Goal: Communication & Community: Connect with others

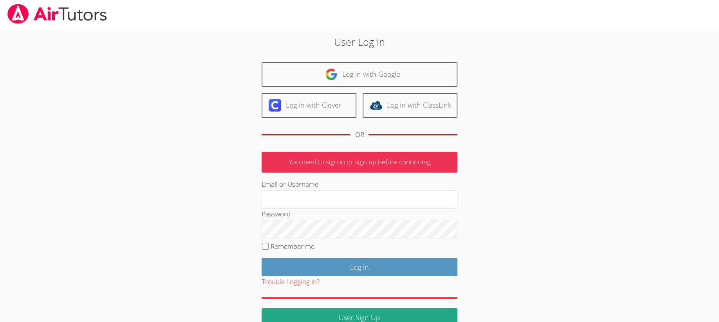
type input "serviceshoff@gmail.com"
click at [335, 268] on input "Log in" at bounding box center [359, 267] width 196 height 18
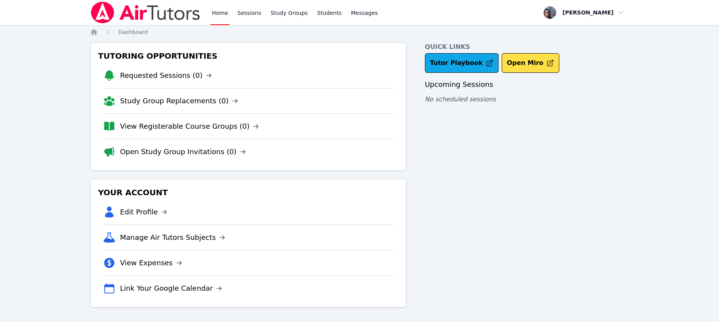
click at [330, 13] on link "Students" at bounding box center [328, 12] width 27 height 25
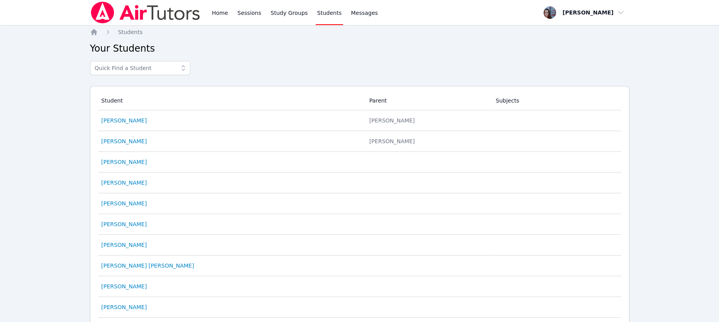
click at [124, 120] on link "[PERSON_NAME]" at bounding box center [123, 121] width 45 height 8
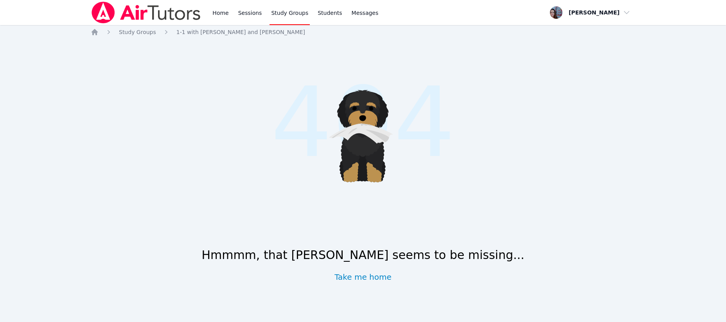
click at [213, 32] on span "1-1 with [PERSON_NAME] and [PERSON_NAME]" at bounding box center [241, 32] width 129 height 6
click at [355, 279] on link "Take me home" at bounding box center [363, 277] width 57 height 11
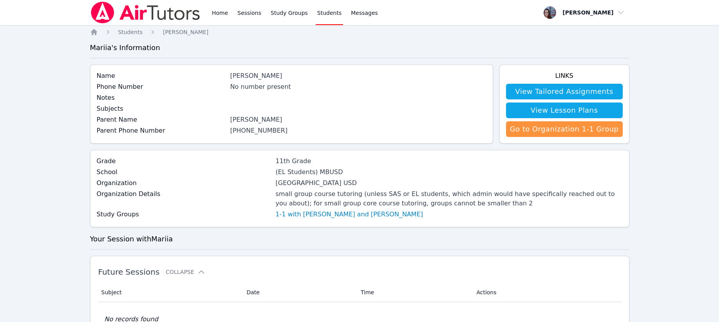
click at [356, 10] on span "Messages" at bounding box center [364, 13] width 27 height 8
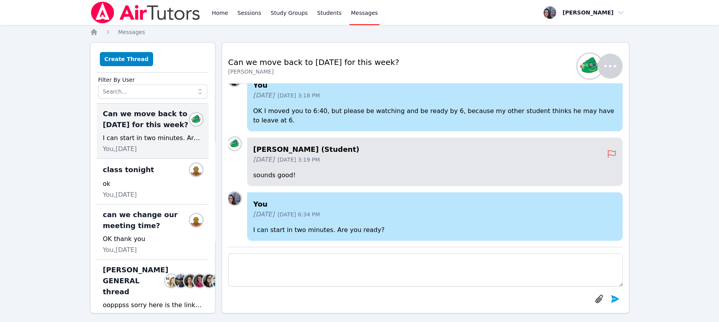
click at [298, 165] on div "Mariia Zenkevich (Student) 3 months ago Jun 5, 2025 3:19 PM sounds good!" at bounding box center [434, 161] width 375 height 49
click at [128, 59] on button "Create Thread" at bounding box center [127, 59] width 54 height 14
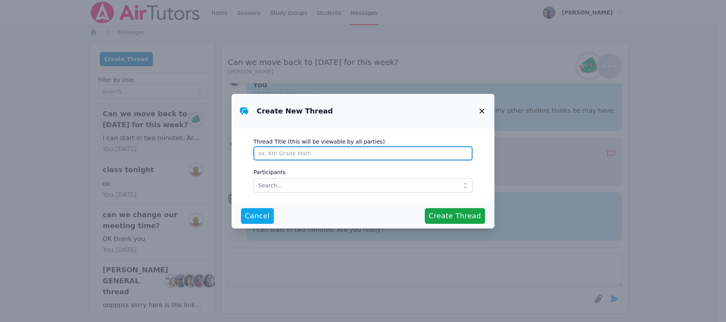
click at [280, 154] on input "Thread Title (this will be viewable by all parties)" at bounding box center [363, 153] width 219 height 14
type input "Mariia"
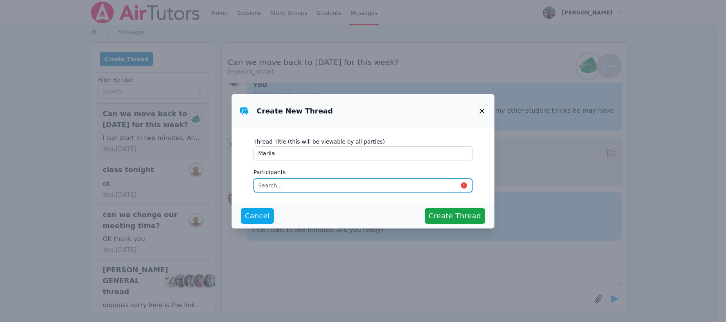
click at [266, 186] on input "text" at bounding box center [363, 185] width 219 height 14
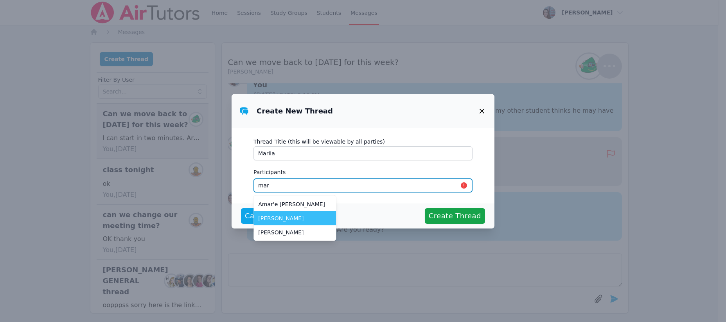
type input "mar"
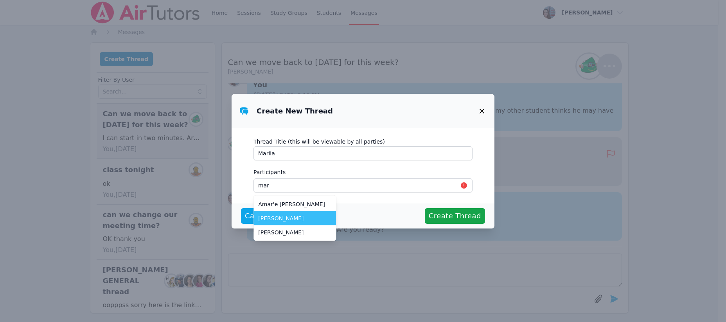
click at [286, 224] on li "[PERSON_NAME]" at bounding box center [295, 218] width 83 height 14
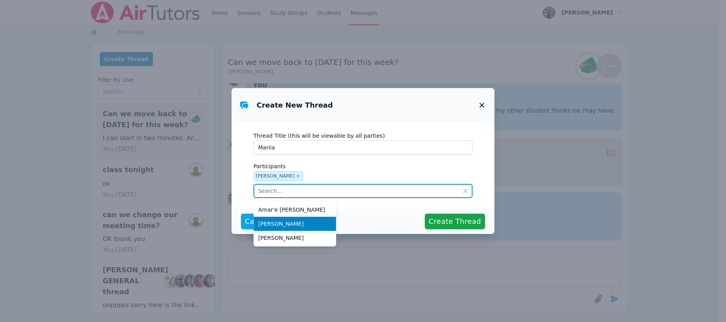
click at [262, 193] on input "text" at bounding box center [363, 191] width 219 height 14
type input "m"
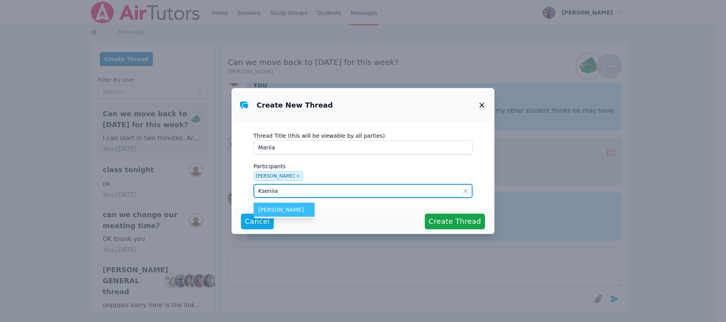
type input "Kseniia"
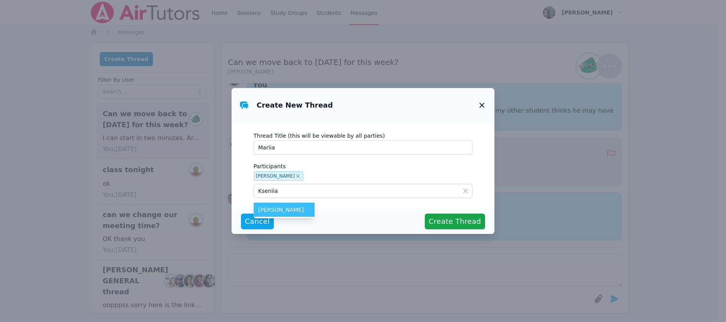
click at [288, 212] on span "[PERSON_NAME]" at bounding box center [284, 210] width 52 height 8
click at [450, 215] on button "Create Thread" at bounding box center [455, 222] width 60 height 16
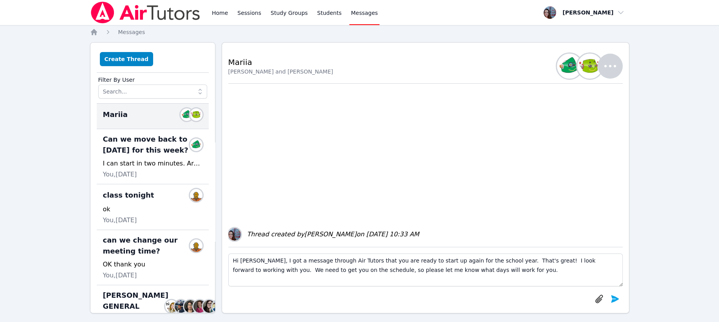
type textarea "Hi [PERSON_NAME], I got a message through Air Tutors that you are ready to star…"
click at [615, 297] on icon "submit" at bounding box center [614, 298] width 9 height 9
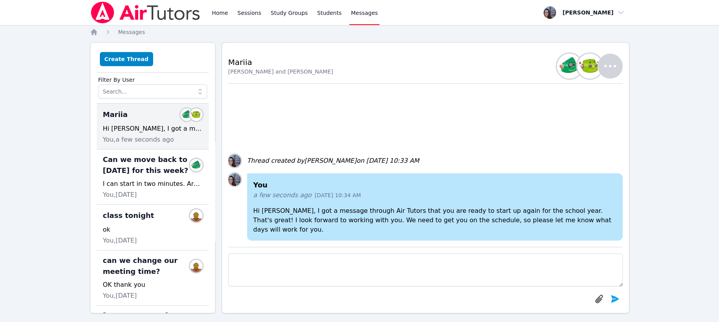
click at [241, 13] on link "Sessions" at bounding box center [249, 12] width 27 height 25
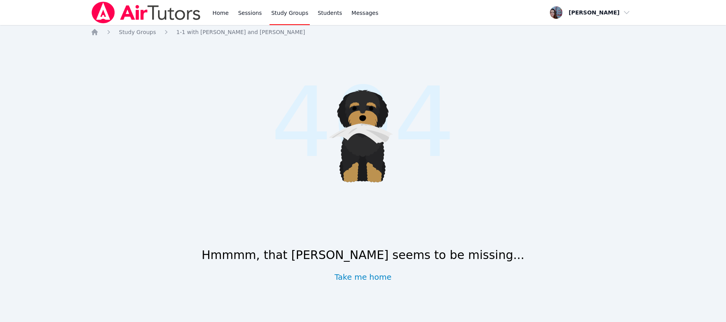
click at [218, 32] on span "1-1 with [PERSON_NAME] and [PERSON_NAME]" at bounding box center [241, 32] width 129 height 6
click at [139, 32] on span "Study Groups" at bounding box center [137, 32] width 37 height 6
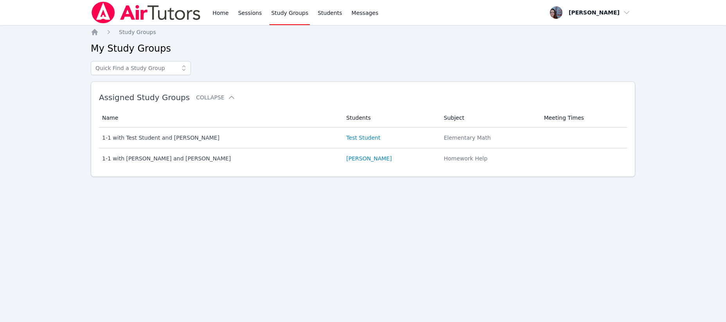
click at [135, 156] on div "1-1 with [PERSON_NAME] and [PERSON_NAME]" at bounding box center [219, 159] width 235 height 8
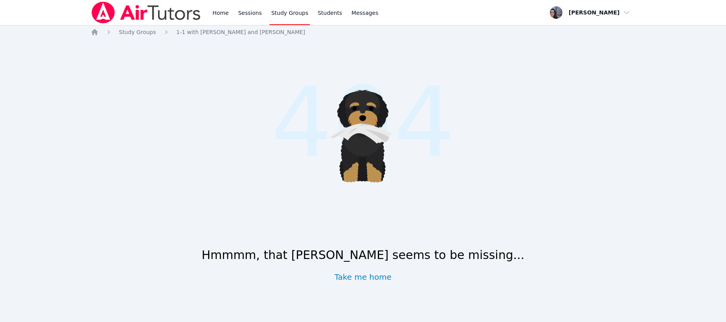
click at [254, 15] on link "Sessions" at bounding box center [250, 12] width 27 height 25
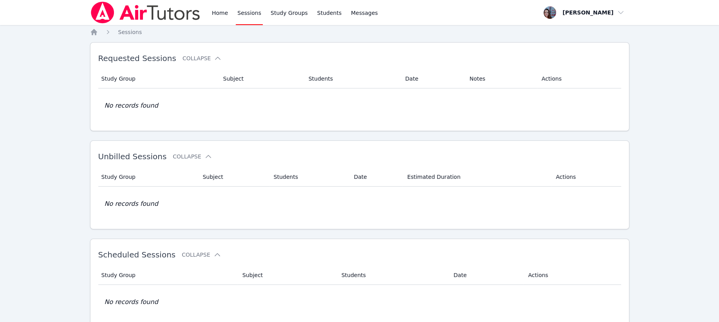
click at [218, 12] on link "Home" at bounding box center [219, 12] width 19 height 25
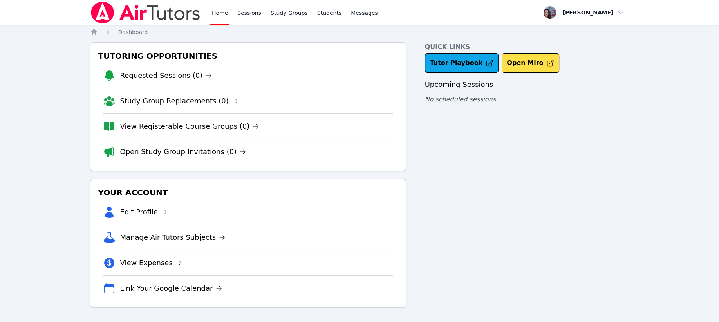
click at [283, 13] on link "Study Groups" at bounding box center [289, 12] width 40 height 25
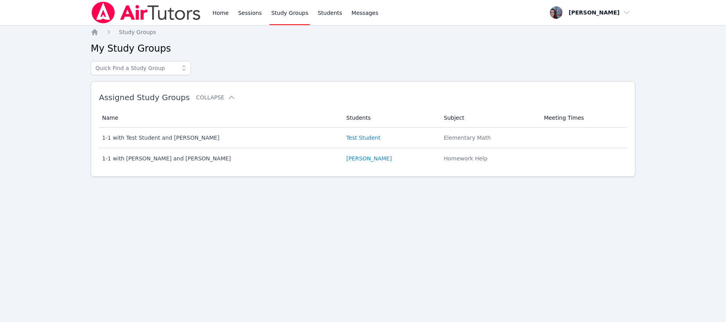
click at [150, 159] on div "1-1 with [PERSON_NAME] and [PERSON_NAME]" at bounding box center [219, 159] width 235 height 8
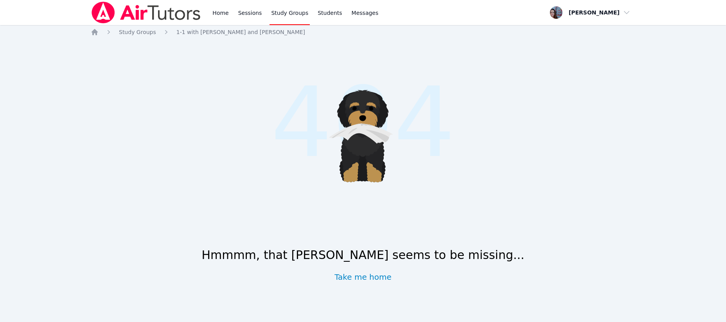
click at [316, 16] on link "Students" at bounding box center [329, 12] width 27 height 25
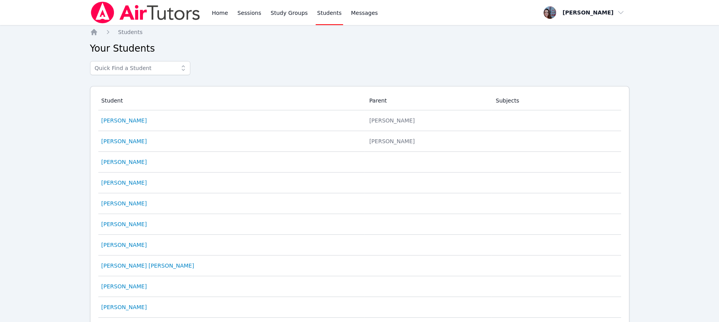
click at [126, 119] on link "[PERSON_NAME]" at bounding box center [123, 121] width 45 height 8
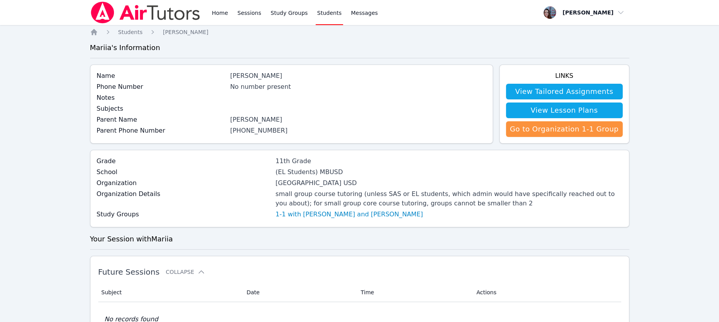
click at [574, 130] on link "Go to Organization 1-1 Group" at bounding box center [564, 129] width 117 height 16
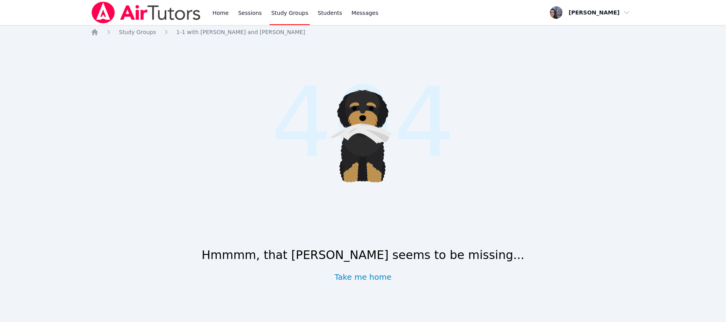
click at [192, 32] on span "1-1 with [PERSON_NAME] and [PERSON_NAME]" at bounding box center [241, 32] width 129 height 6
click at [146, 34] on span "Study Groups" at bounding box center [137, 32] width 37 height 6
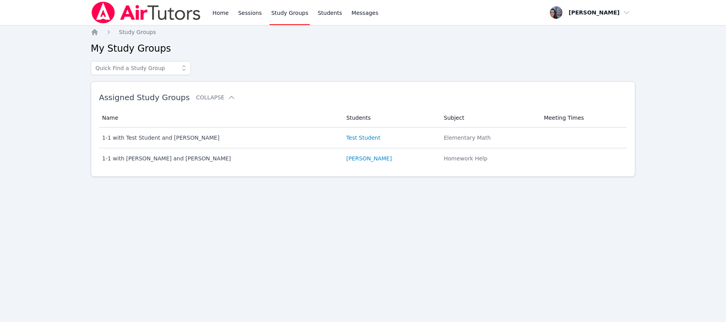
click at [346, 159] on link "[PERSON_NAME]" at bounding box center [368, 159] width 45 height 8
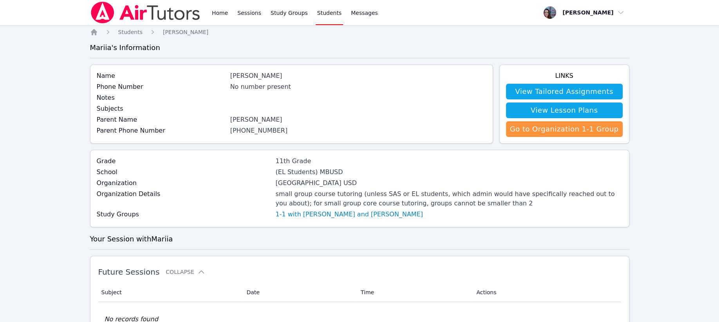
click at [290, 13] on link "Study Groups" at bounding box center [289, 12] width 40 height 25
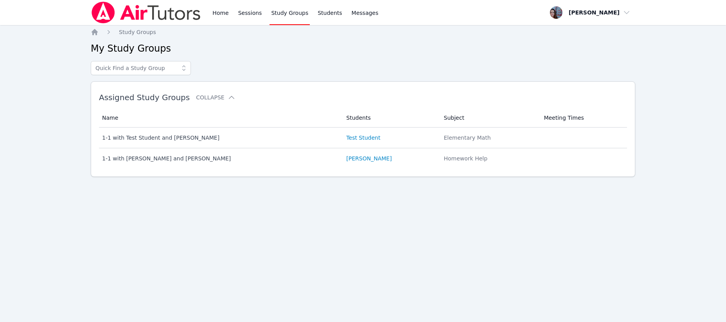
click at [186, 70] on icon at bounding box center [184, 68] width 8 height 8
click at [213, 10] on link "Home" at bounding box center [220, 12] width 19 height 25
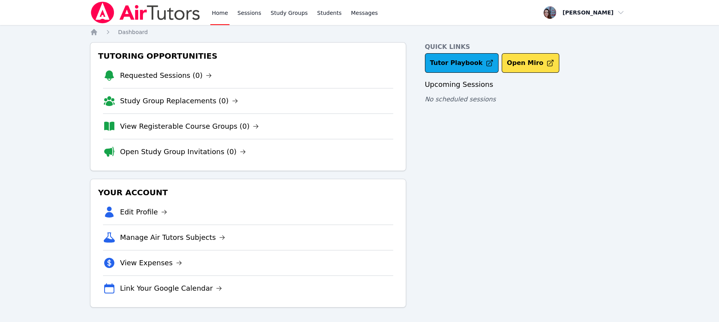
scroll to position [0, 0]
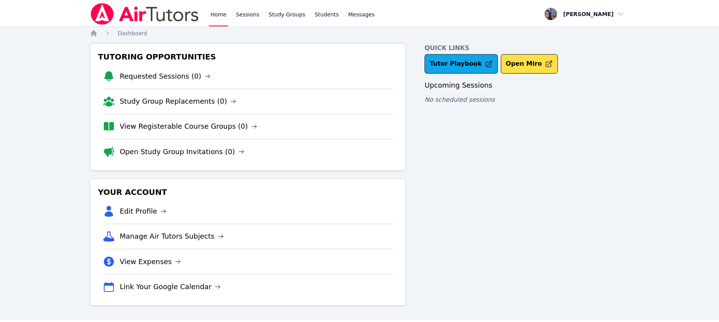
scroll to position [0, 0]
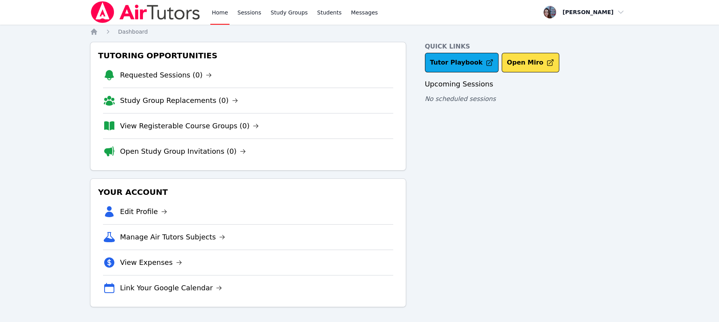
click at [225, 11] on link "Home" at bounding box center [219, 12] width 19 height 25
click at [281, 11] on link "Study Groups" at bounding box center [289, 12] width 40 height 25
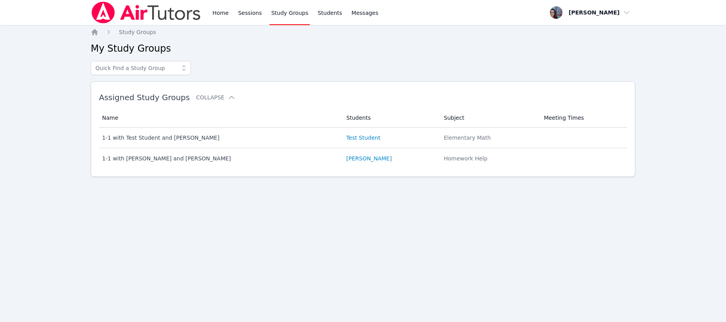
click at [168, 163] on td "Name 1-1 with Mariia Zenkevich and Leah Hoff" at bounding box center [220, 158] width 243 height 20
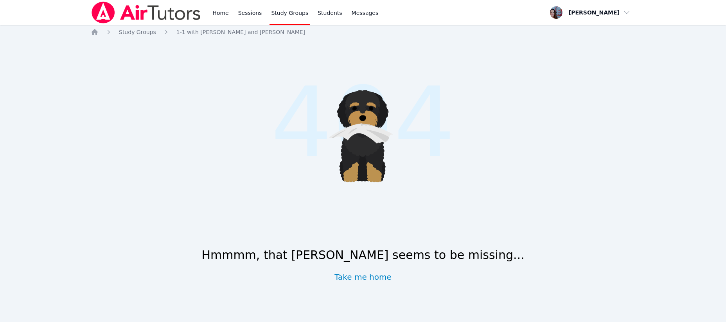
click at [320, 14] on link "Students" at bounding box center [329, 12] width 27 height 25
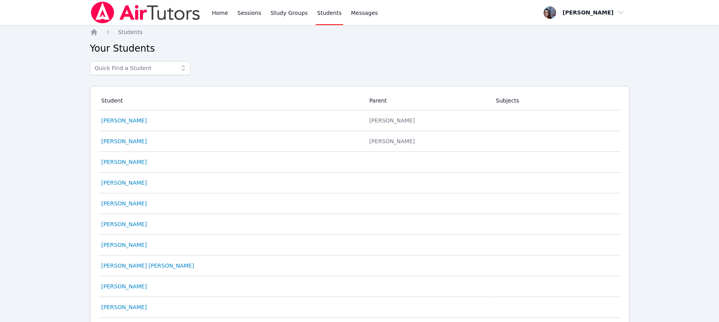
click at [134, 116] on td "Student Mariia Zenkevich" at bounding box center [231, 120] width 266 height 21
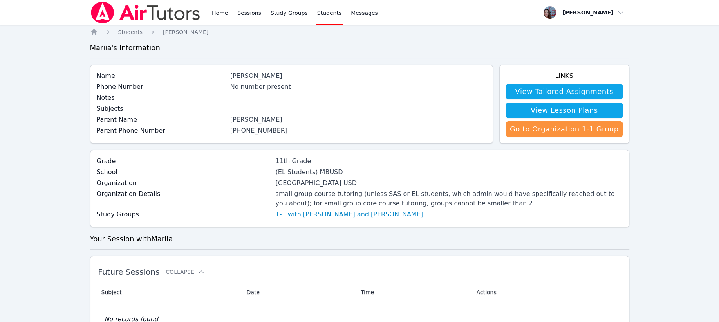
click at [326, 216] on link "1-1 with [PERSON_NAME] and [PERSON_NAME]" at bounding box center [349, 214] width 147 height 9
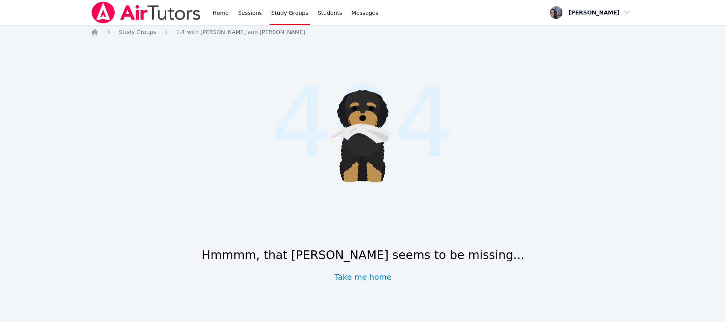
click at [220, 29] on span "1-1 with [PERSON_NAME] and [PERSON_NAME]" at bounding box center [241, 32] width 129 height 6
click at [214, 13] on link "Home" at bounding box center [220, 12] width 19 height 25
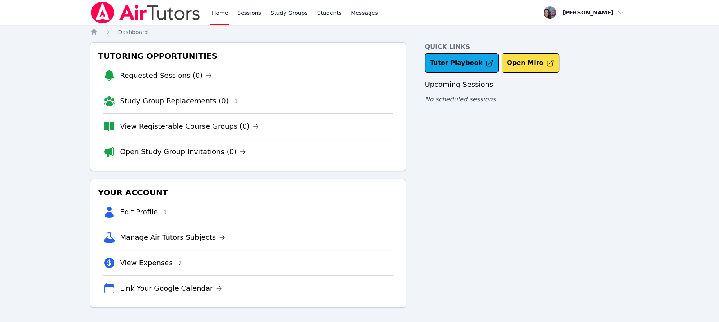
click at [249, 15] on link "Sessions" at bounding box center [249, 12] width 27 height 25
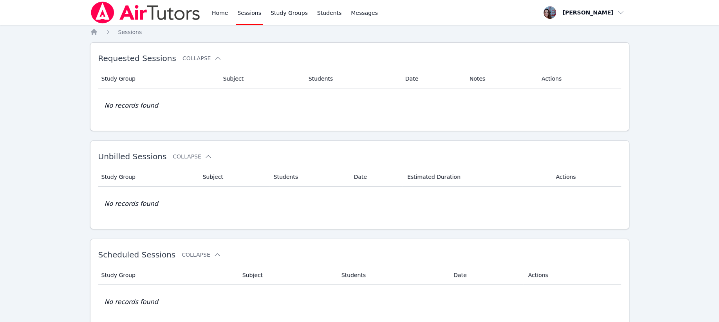
click at [139, 106] on td "No records found" at bounding box center [359, 105] width 522 height 34
click at [289, 14] on link "Study Groups" at bounding box center [289, 12] width 40 height 25
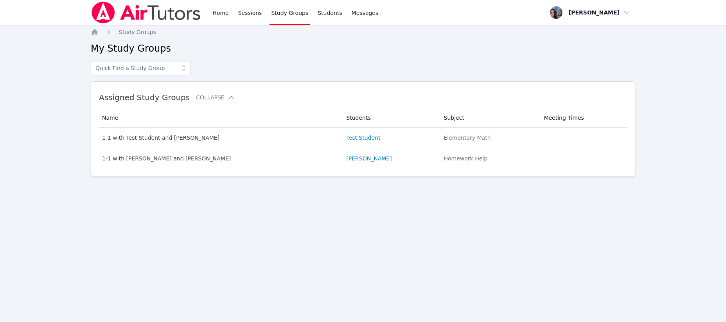
click at [320, 11] on link "Students" at bounding box center [329, 12] width 27 height 25
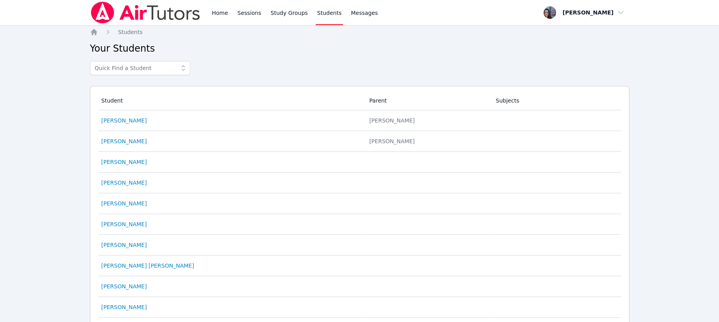
click at [351, 11] on span "Messages" at bounding box center [364, 13] width 27 height 8
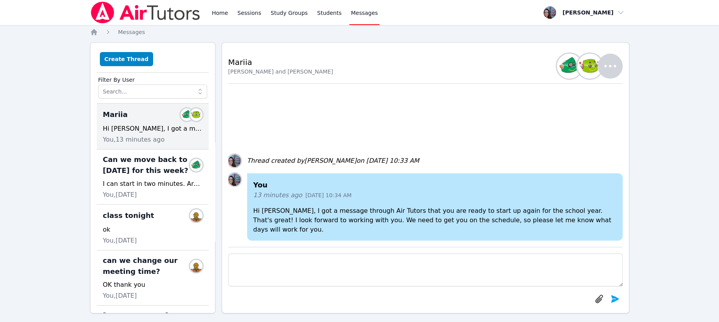
click at [223, 13] on link "Home" at bounding box center [219, 12] width 19 height 25
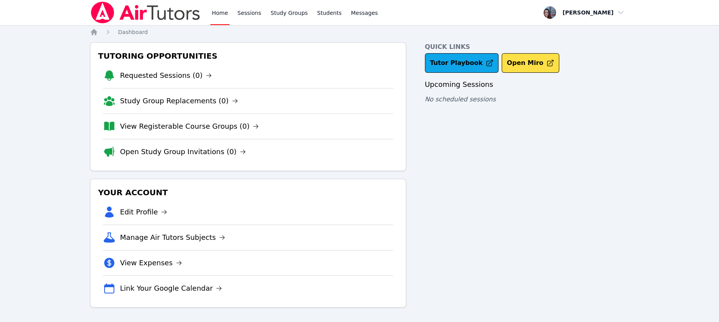
click at [247, 11] on link "Sessions" at bounding box center [249, 12] width 27 height 25
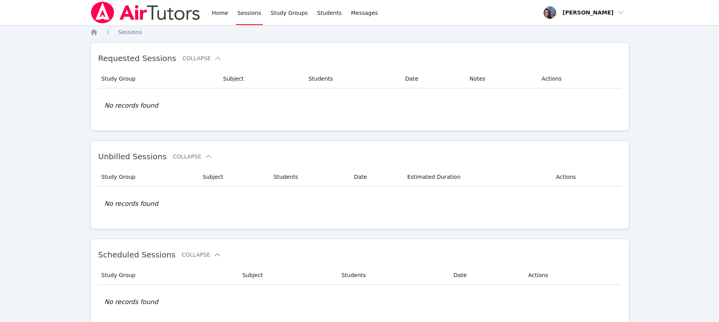
click at [289, 16] on link "Study Groups" at bounding box center [289, 12] width 40 height 25
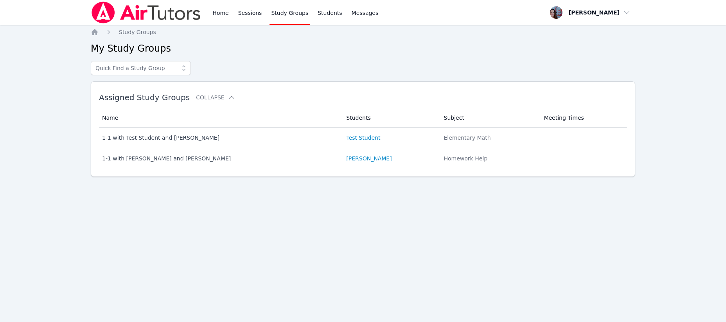
click at [139, 157] on div "1-1 with [PERSON_NAME] and [PERSON_NAME]" at bounding box center [219, 159] width 235 height 8
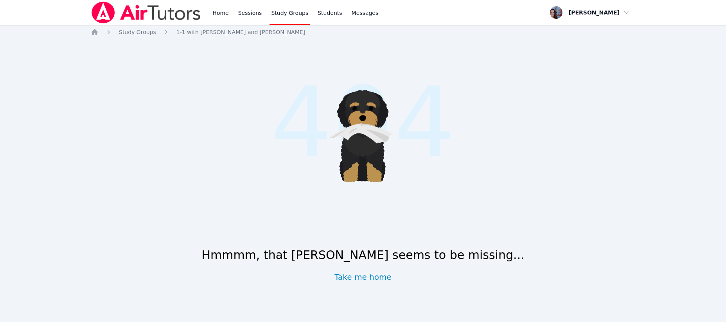
drag, startPoint x: 330, startPoint y: 14, endPoint x: 312, endPoint y: 8, distance: 18.6
click at [328, 14] on link "Students" at bounding box center [329, 12] width 27 height 25
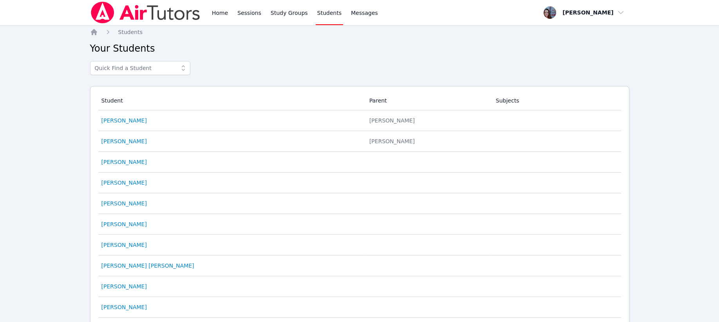
click at [131, 122] on link "[PERSON_NAME]" at bounding box center [123, 121] width 45 height 8
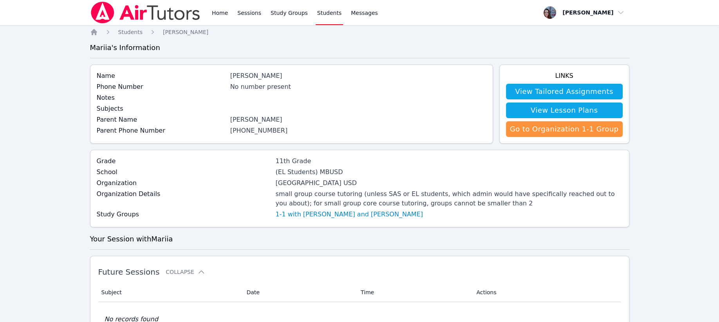
click at [329, 215] on link "1-1 with [PERSON_NAME] and [PERSON_NAME]" at bounding box center [349, 214] width 147 height 9
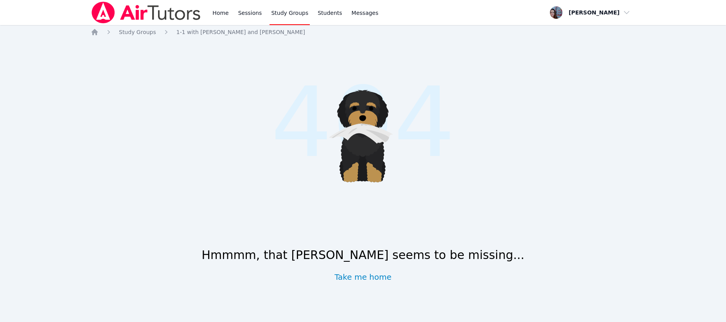
click at [177, 32] on span "1-1 with [PERSON_NAME] and [PERSON_NAME]" at bounding box center [241, 32] width 129 height 6
click at [136, 34] on span "Study Groups" at bounding box center [137, 32] width 37 height 6
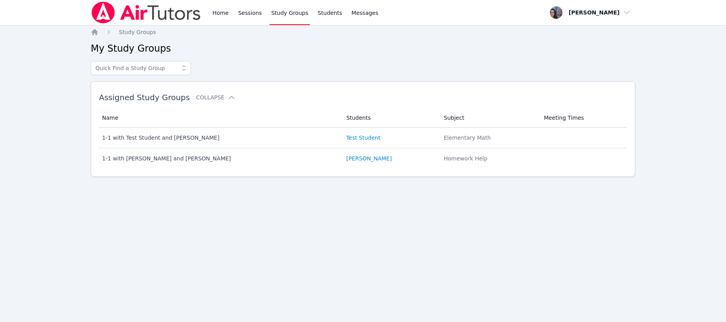
click at [326, 13] on link "Students" at bounding box center [329, 12] width 27 height 25
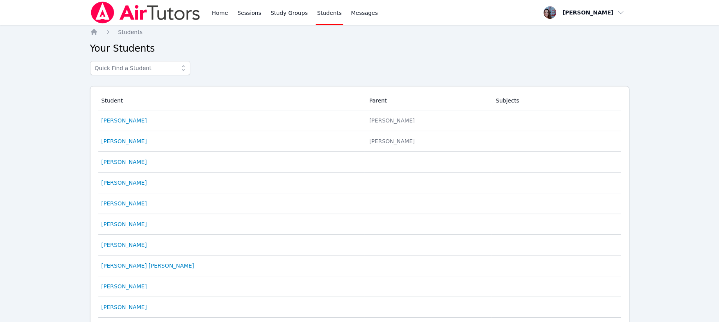
click at [351, 14] on span "Messages" at bounding box center [364, 13] width 27 height 8
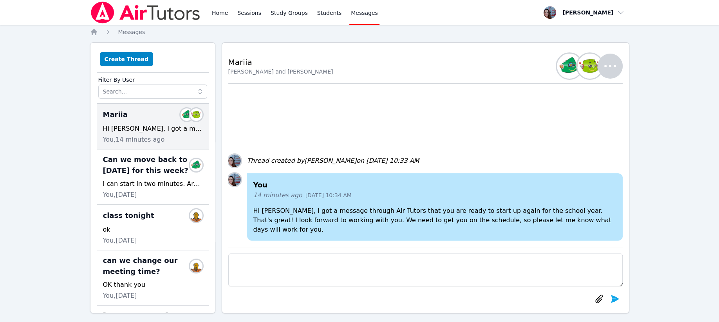
click at [246, 11] on link "Sessions" at bounding box center [249, 12] width 27 height 25
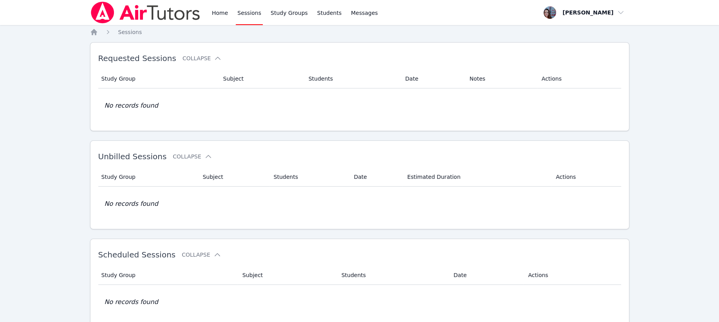
click at [285, 13] on link "Study Groups" at bounding box center [289, 12] width 40 height 25
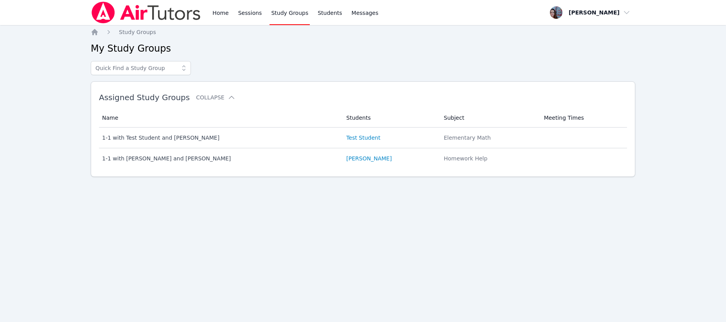
click at [316, 13] on link "Students" at bounding box center [329, 12] width 27 height 25
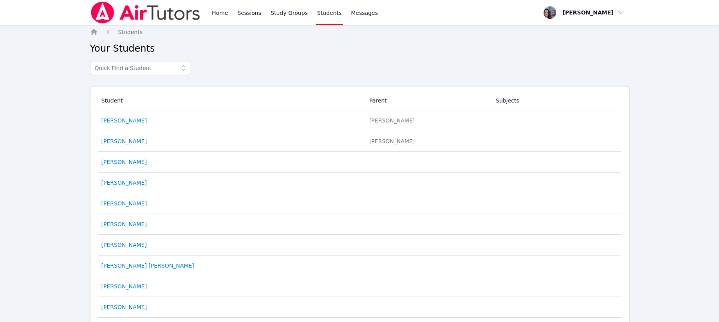
click at [279, 15] on link "Study Groups" at bounding box center [289, 12] width 40 height 25
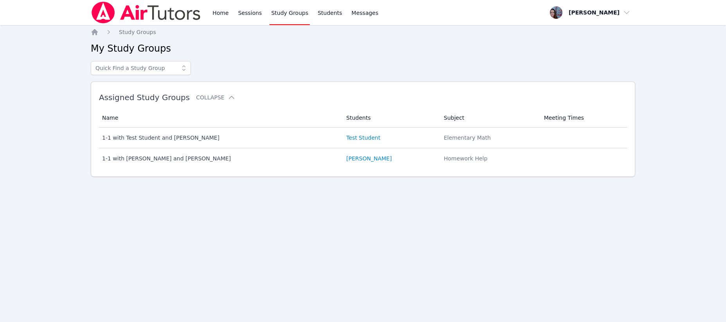
click at [129, 159] on div "1-1 with [PERSON_NAME] and [PERSON_NAME]" at bounding box center [219, 159] width 235 height 8
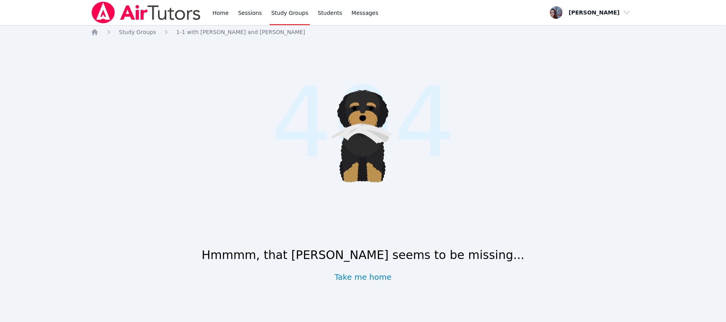
click at [252, 12] on link "Sessions" at bounding box center [250, 12] width 27 height 25
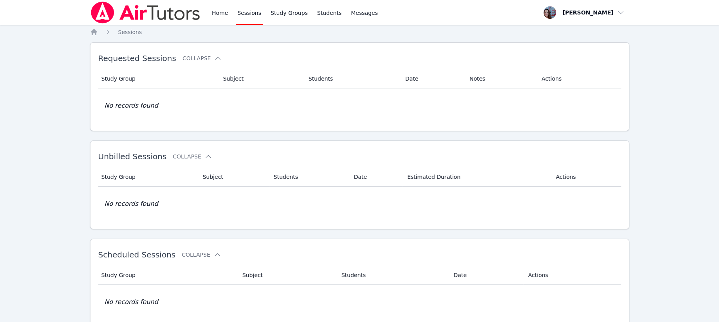
click at [222, 13] on link "Home" at bounding box center [219, 12] width 19 height 25
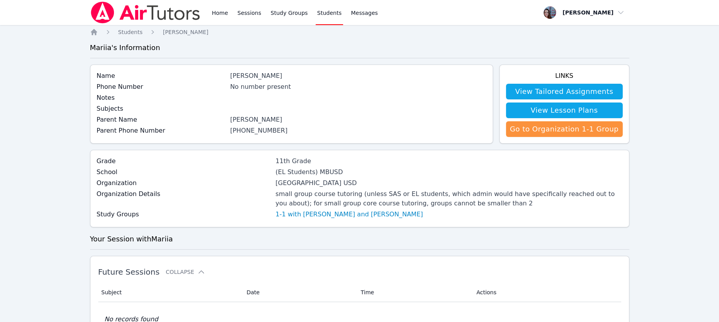
click at [566, 131] on link "Go to Organization 1-1 Group" at bounding box center [564, 129] width 117 height 16
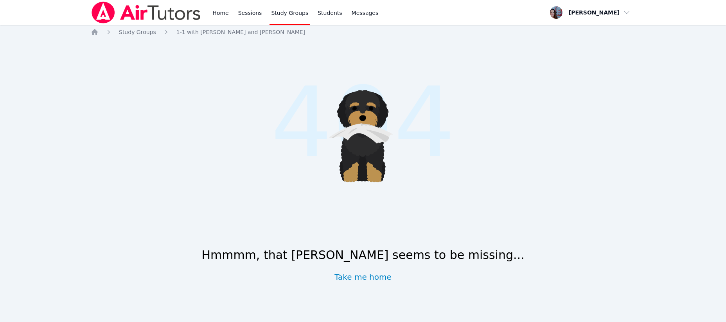
click at [135, 35] on div "Home Study Groups 1-1 with [PERSON_NAME] and [PERSON_NAME] .cls-1 { fill: #1c1c…" at bounding box center [363, 171] width 545 height 287
click at [137, 32] on span "Study Groups" at bounding box center [137, 32] width 37 height 6
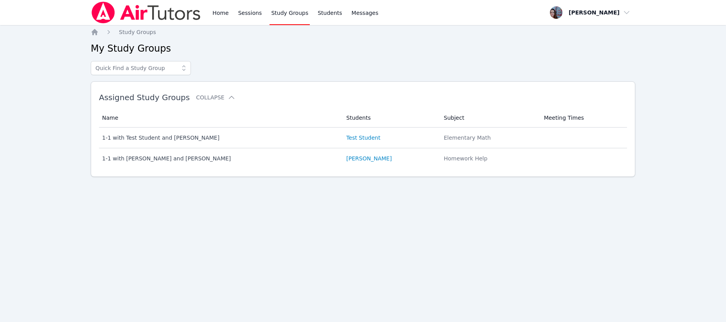
click at [146, 155] on div "1-1 with [PERSON_NAME] and [PERSON_NAME]" at bounding box center [219, 159] width 235 height 8
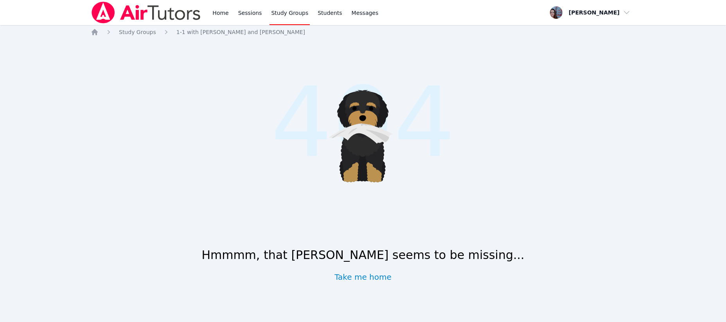
click at [140, 32] on span "Study Groups" at bounding box center [137, 32] width 37 height 6
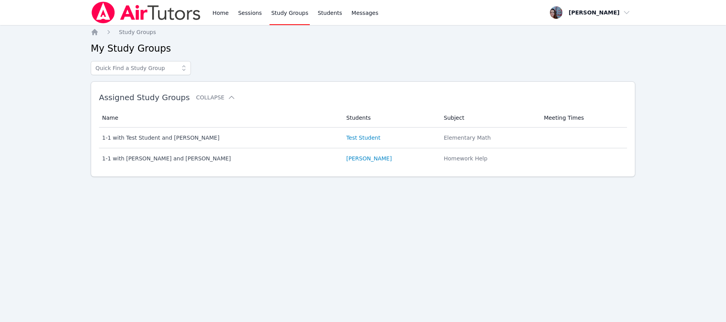
click at [316, 10] on link "Students" at bounding box center [329, 12] width 27 height 25
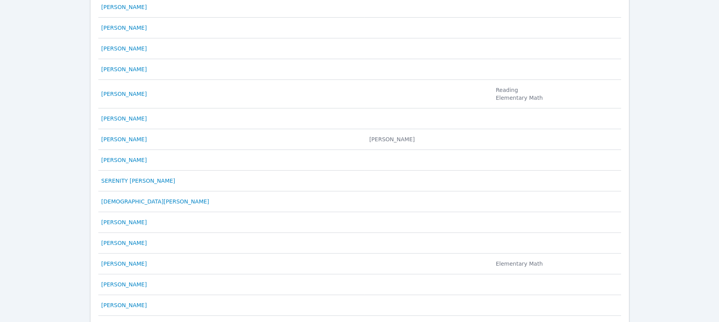
scroll to position [361, 0]
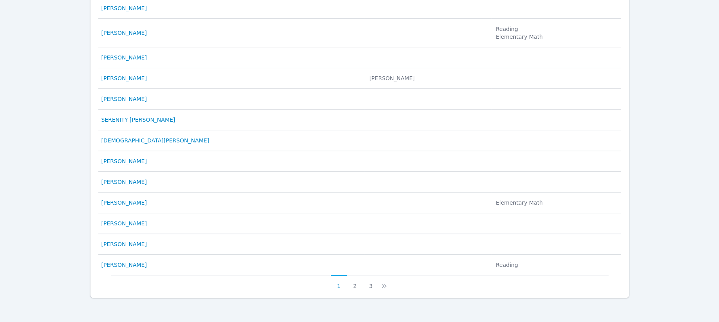
click at [370, 284] on button "3" at bounding box center [370, 282] width 16 height 15
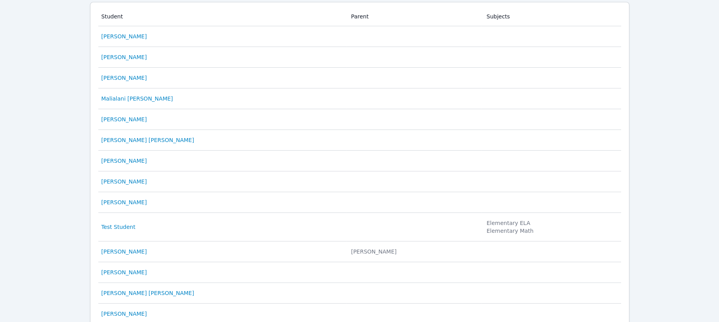
scroll to position [258, 0]
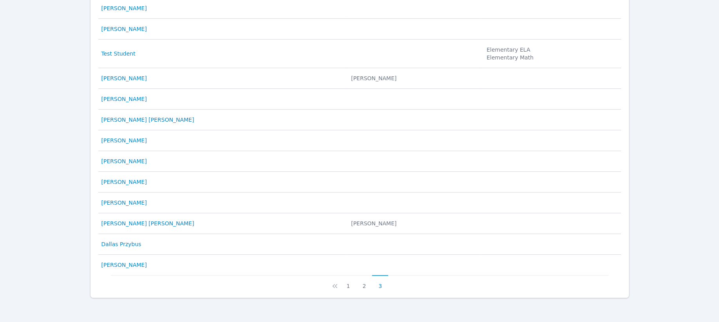
click at [361, 286] on button "2" at bounding box center [364, 282] width 16 height 15
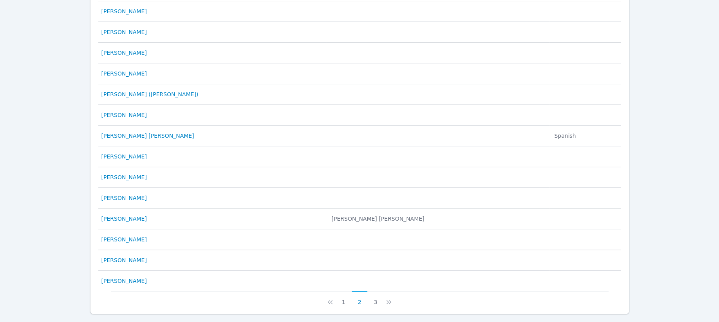
scroll to position [354, 0]
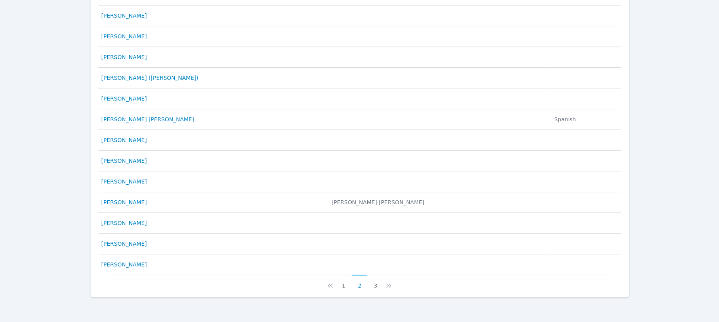
click at [345, 286] on button "1" at bounding box center [343, 282] width 16 height 15
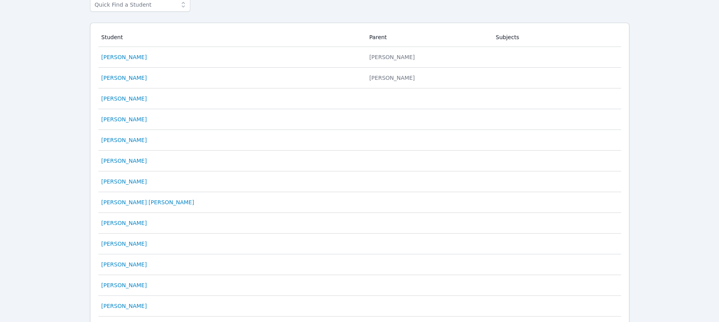
scroll to position [0, 0]
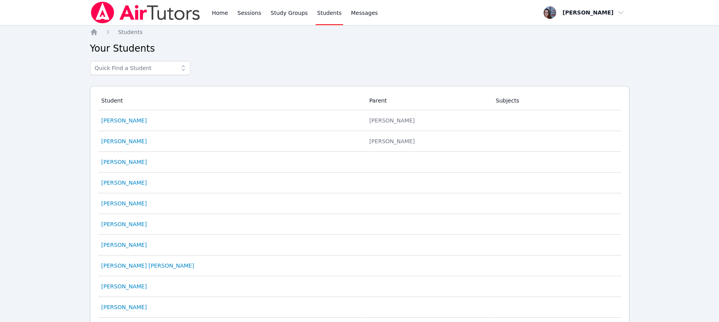
click at [223, 11] on link "Home" at bounding box center [219, 12] width 19 height 25
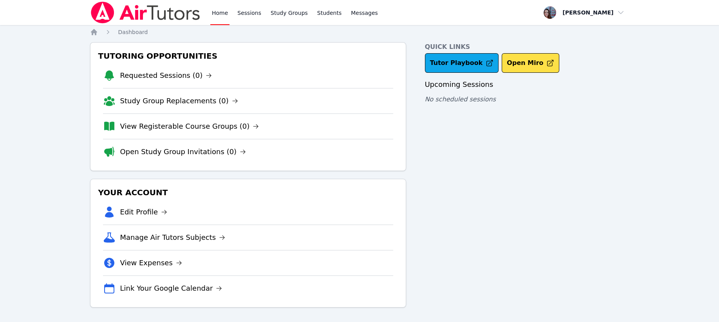
click at [159, 129] on link "View Registerable Course Groups (0)" at bounding box center [189, 126] width 139 height 11
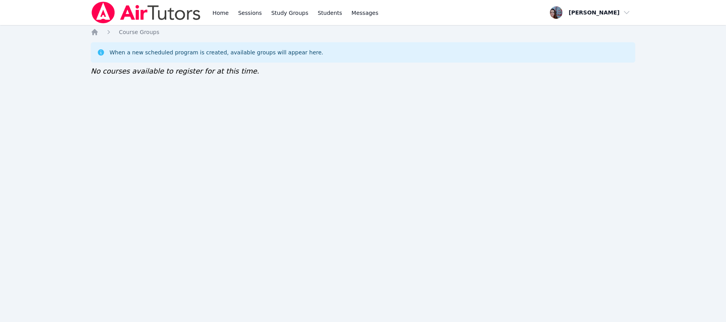
click at [222, 12] on link "Home" at bounding box center [220, 12] width 19 height 25
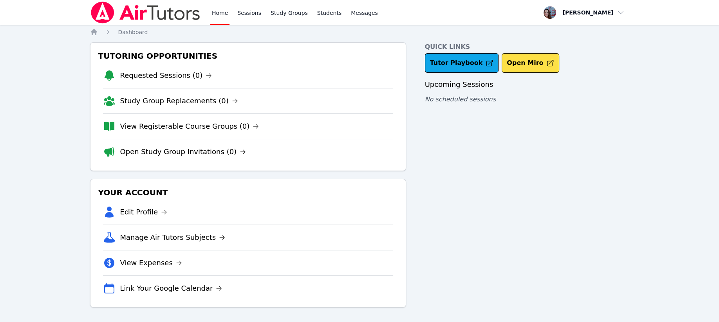
click at [165, 101] on link "Study Group Replacements (0)" at bounding box center [179, 100] width 118 height 11
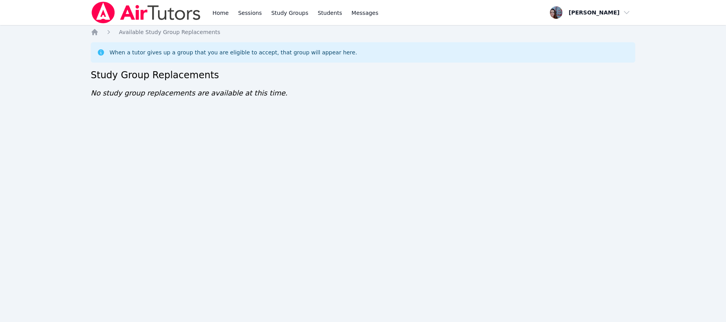
click at [220, 11] on link "Home" at bounding box center [220, 12] width 19 height 25
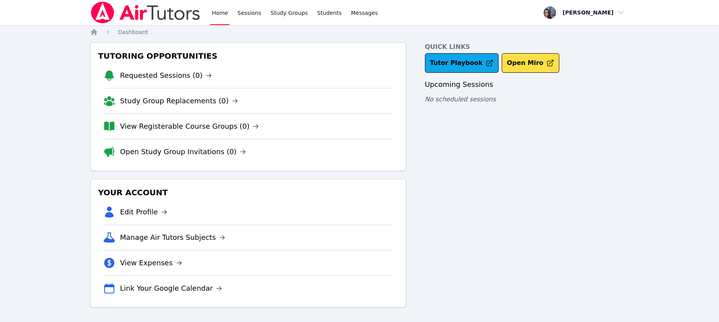
click at [144, 76] on link "Requested Sessions (0)" at bounding box center [166, 75] width 92 height 11
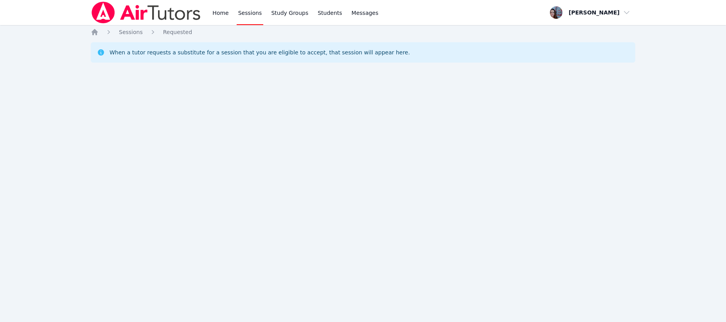
click at [218, 13] on link "Home" at bounding box center [220, 12] width 19 height 25
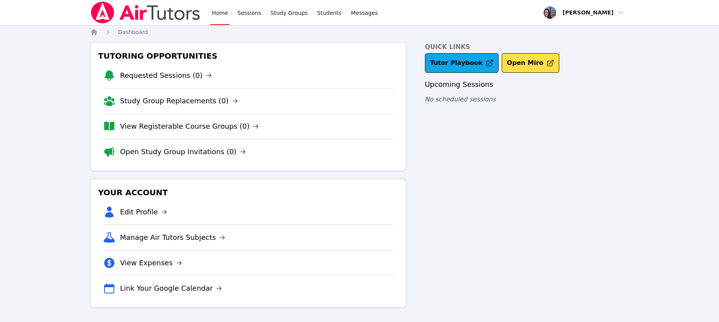
click at [141, 155] on link "Open Study Group Invitations (0)" at bounding box center [183, 151] width 126 height 11
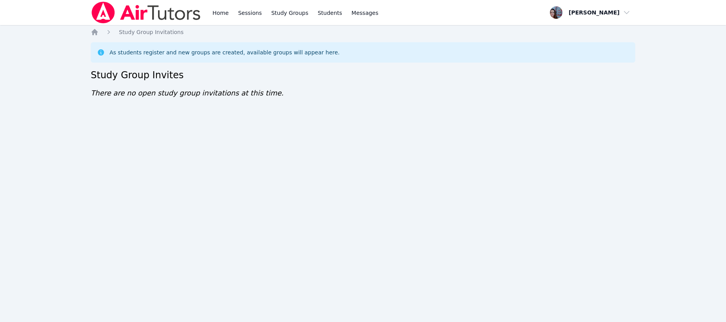
click at [217, 14] on link "Home" at bounding box center [220, 12] width 19 height 25
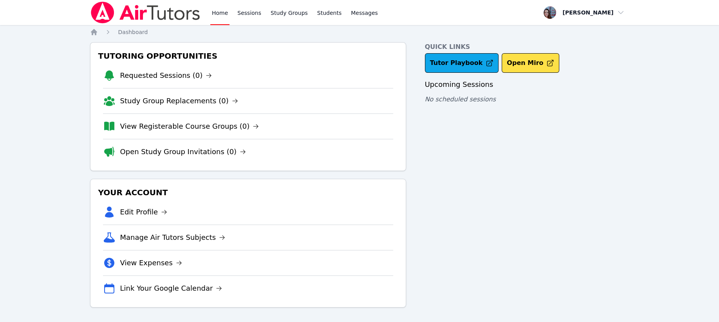
scroll to position [0, 0]
